Goal: Task Accomplishment & Management: Manage account settings

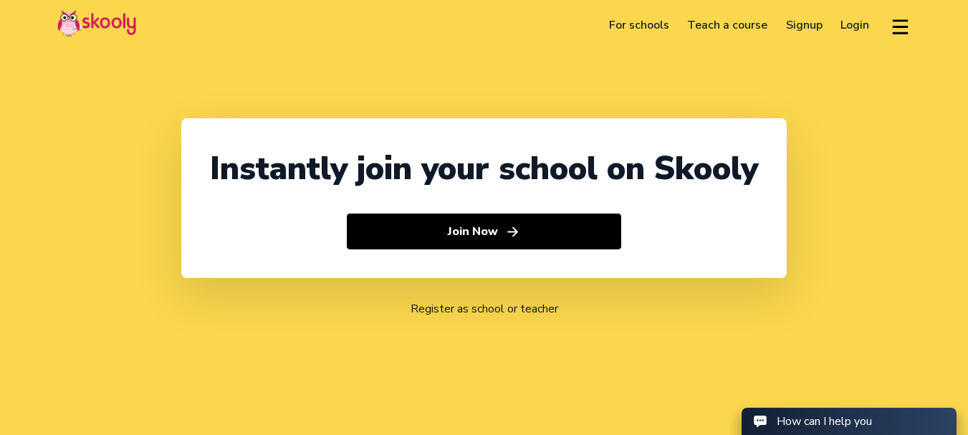
select select "1"
select select "[GEOGRAPHIC_DATA]"
select select "America/New_York"
select select "1"
select select "[GEOGRAPHIC_DATA]"
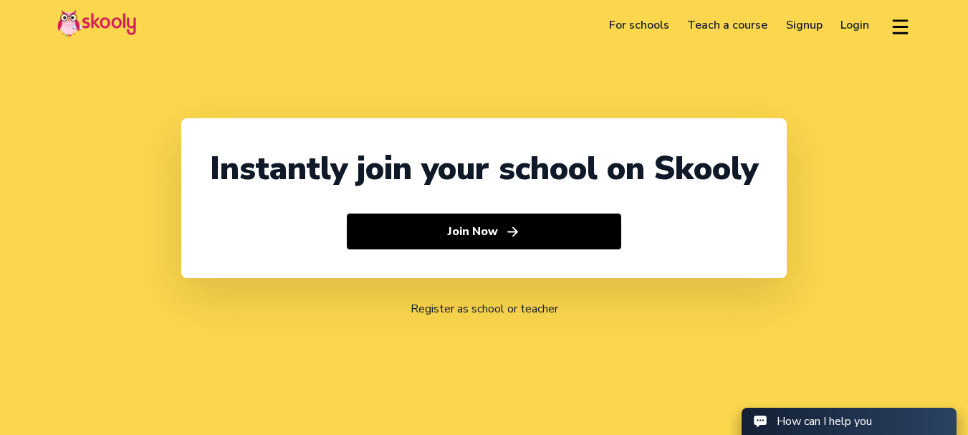
select select "America/New_York"
click at [856, 30] on link "Login" at bounding box center [855, 25] width 47 height 23
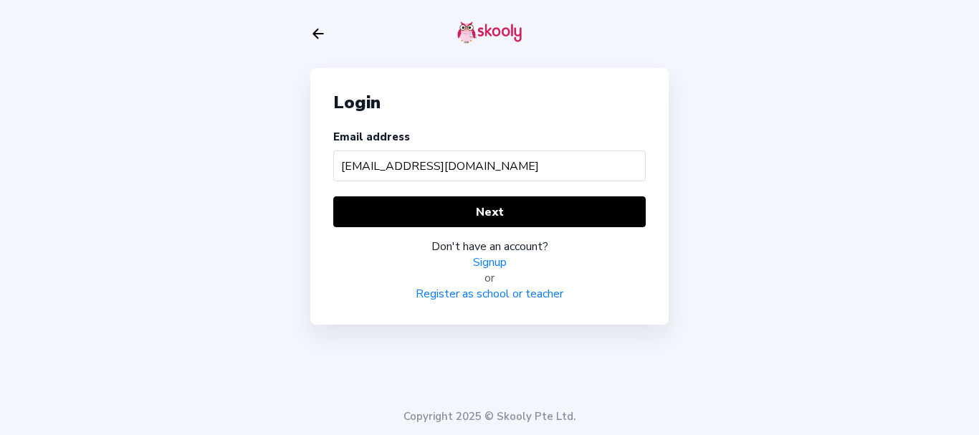
type input "[EMAIL_ADDRESS][DOMAIN_NAME]"
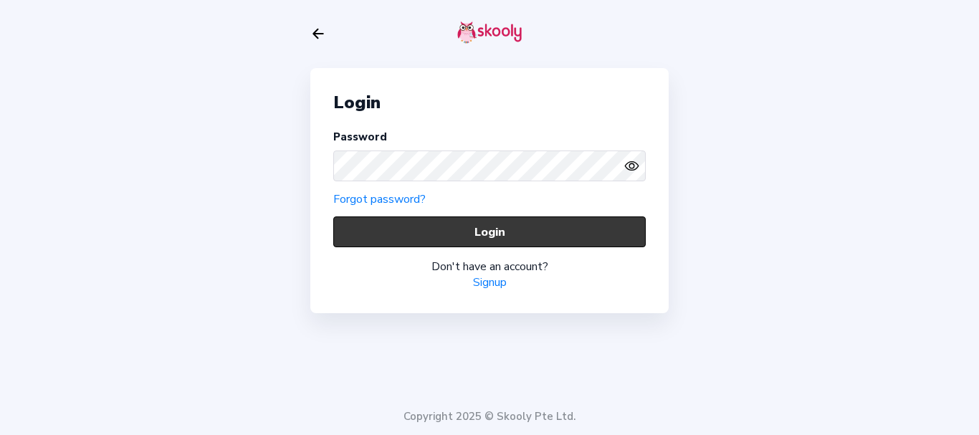
click at [351, 226] on button "Login" at bounding box center [489, 231] width 312 height 31
